Goal: Find specific page/section: Find specific page/section

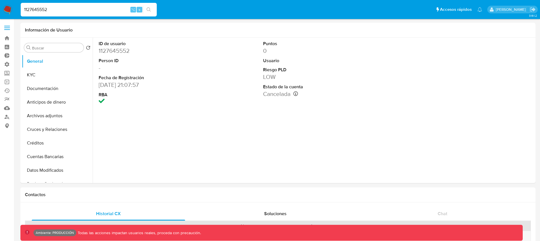
select select "10"
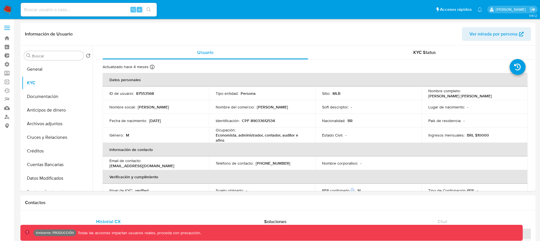
select select "10"
click at [9, 11] on img at bounding box center [8, 10] width 10 height 10
